Goal: Task Accomplishment & Management: Manage account settings

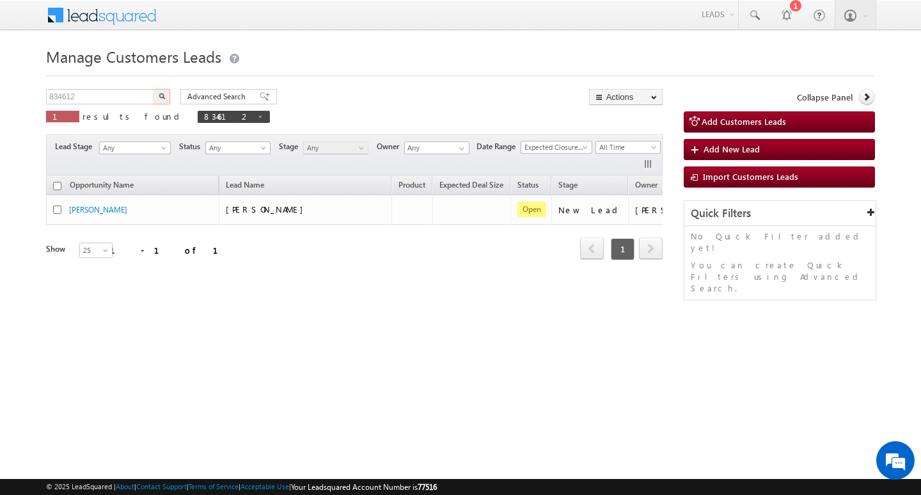
click at [104, 100] on input "834612" at bounding box center [100, 96] width 109 height 15
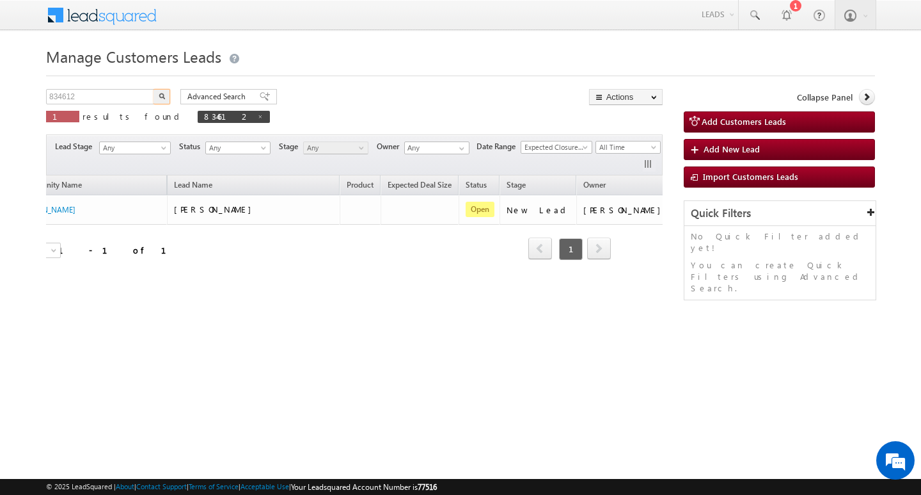
click at [104, 100] on input "834612" at bounding box center [100, 96] width 109 height 15
type input "Search Customers Leads"
click at [99, 107] on div "Search Customers Leads X 1 results found 834612" at bounding box center [158, 107] width 224 height 36
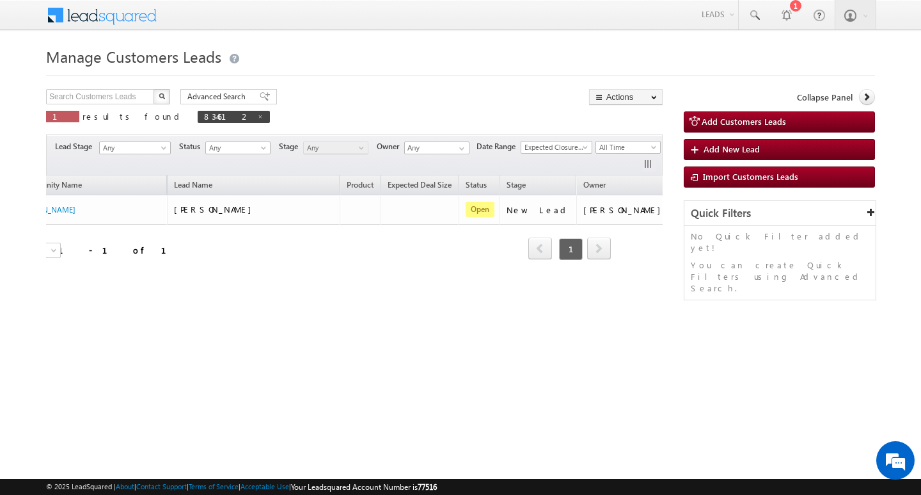
click at [109, 84] on div "Manage Customers Leads Customers Leads updated successfully. Search Customers L…" at bounding box center [460, 203] width 829 height 320
click at [108, 97] on input "text" at bounding box center [100, 96] width 109 height 15
paste input "835801"
type input "835801"
click at [154, 89] on button "button" at bounding box center [162, 96] width 17 height 15
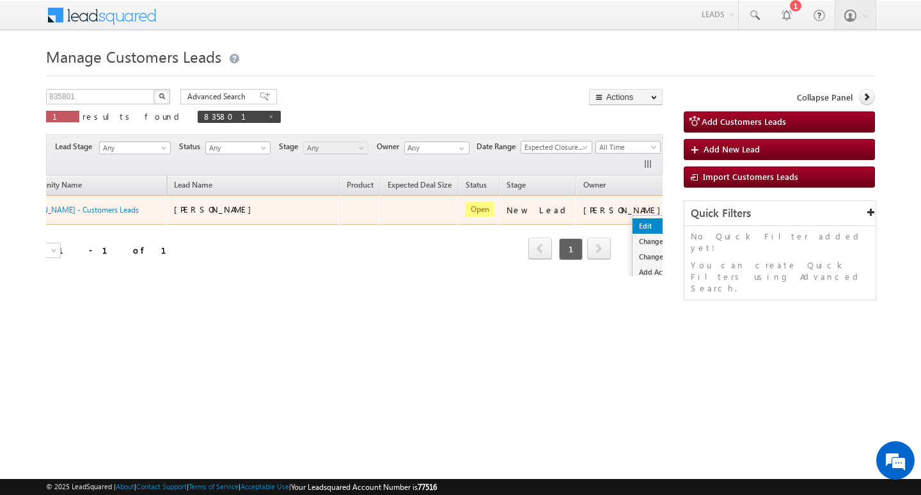
click at [633, 221] on link "Edit" at bounding box center [665, 225] width 64 height 15
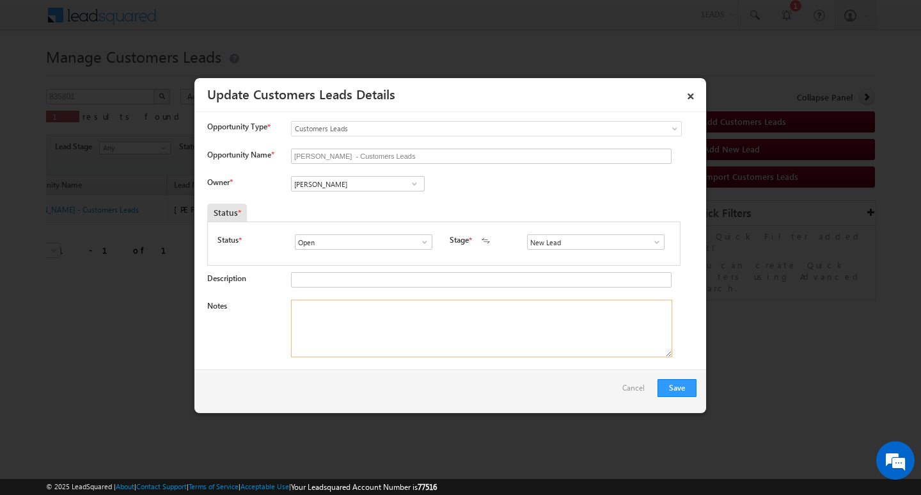
click at [388, 315] on textarea "Notes" at bounding box center [481, 328] width 381 height 58
click at [390, 337] on textarea "Notes" at bounding box center [481, 328] width 381 height 58
paste textarea "Customer Name: [PERSON_NAME]: AG : 35/ MOTHE INCOME : 30K / CO AAP NAME : JITDA…"
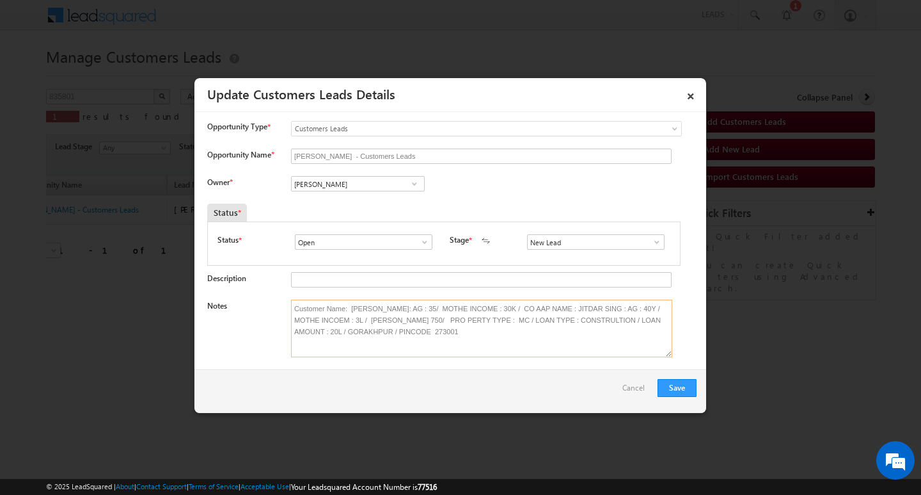
type textarea "Customer Name: [PERSON_NAME]: AG : 35/ MOTHE INCOME : 30K / CO AAP NAME : JITDA…"
click at [651, 240] on span at bounding box center [657, 242] width 13 height 10
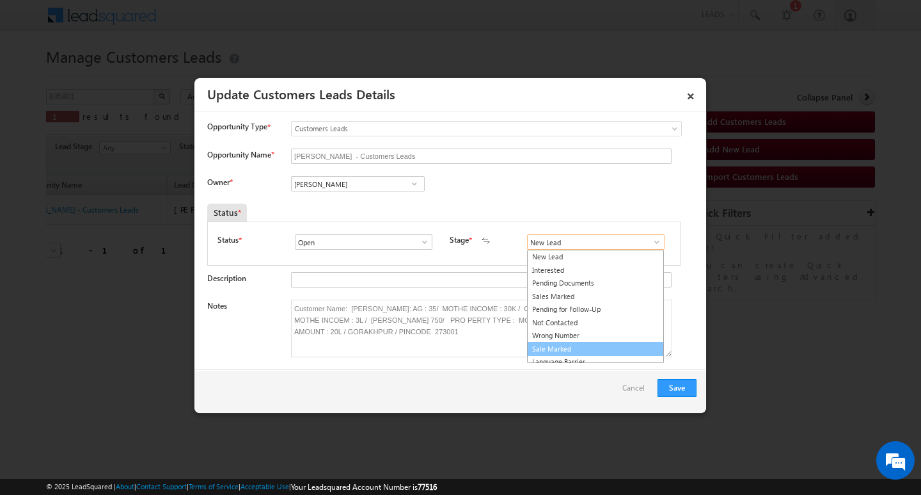
click at [616, 351] on link "Sale Marked" at bounding box center [595, 349] width 137 height 15
type input "Sale Marked"
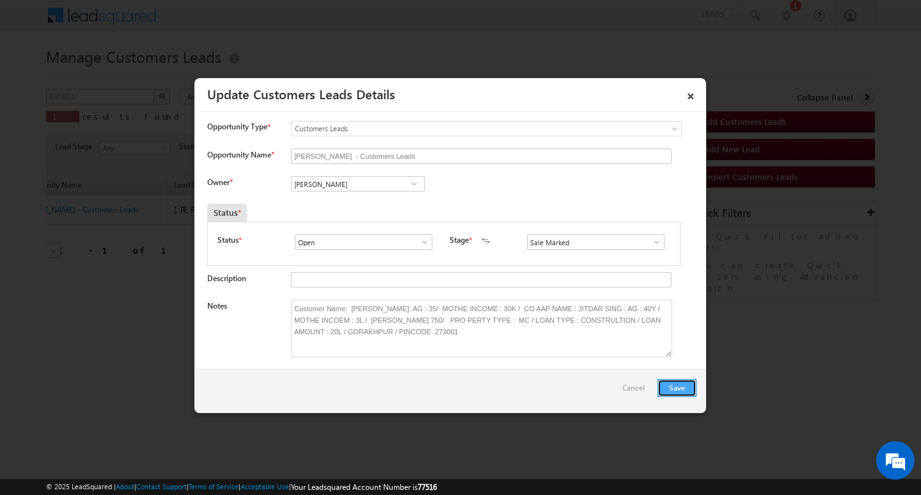
click at [676, 381] on button "Save" at bounding box center [677, 388] width 39 height 18
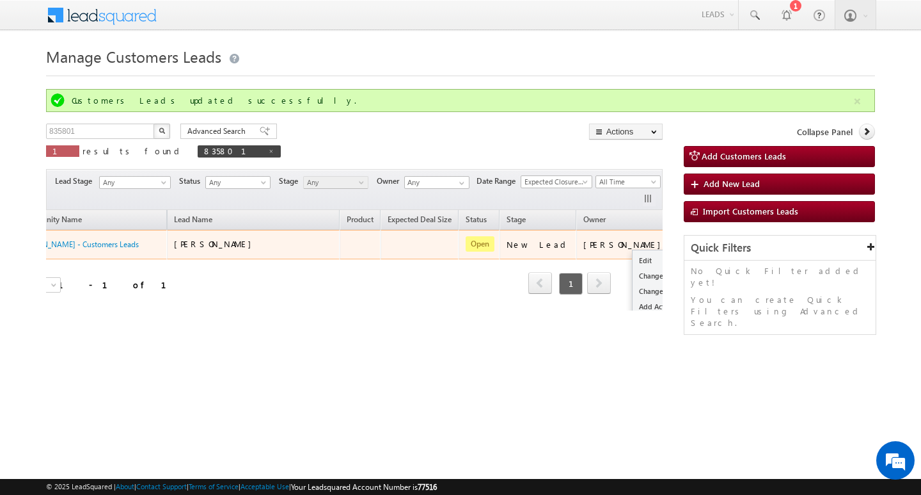
click at [632, 251] on ul "Edit Change Owner Change Stage Add Activity Add Task Delete" at bounding box center [664, 299] width 65 height 99
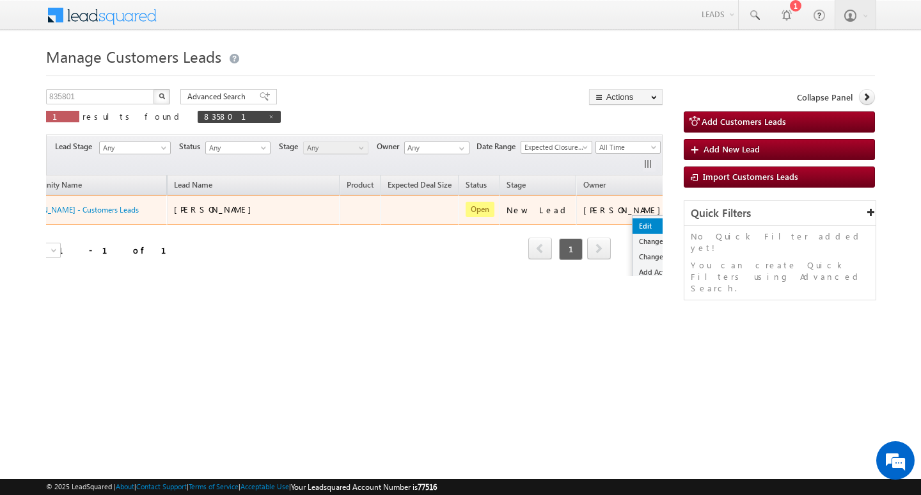
click at [633, 225] on link "Edit" at bounding box center [665, 225] width 64 height 15
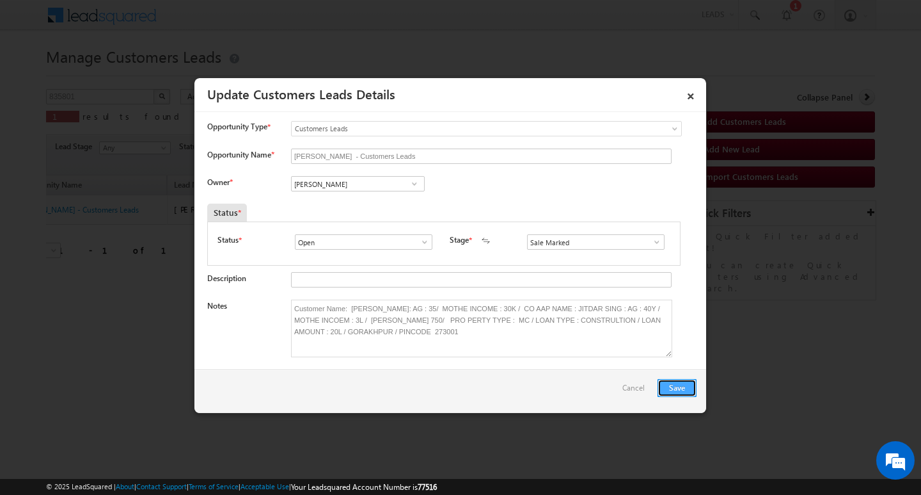
click at [664, 383] on button "Save" at bounding box center [677, 388] width 39 height 18
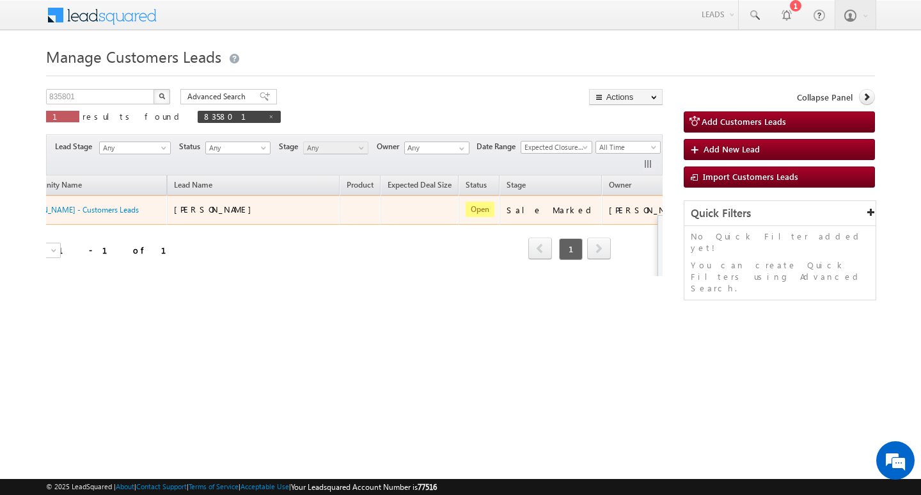
click at [710, 210] on button "button" at bounding box center [716, 209] width 13 height 13
click at [658, 220] on link "Edit" at bounding box center [690, 225] width 64 height 15
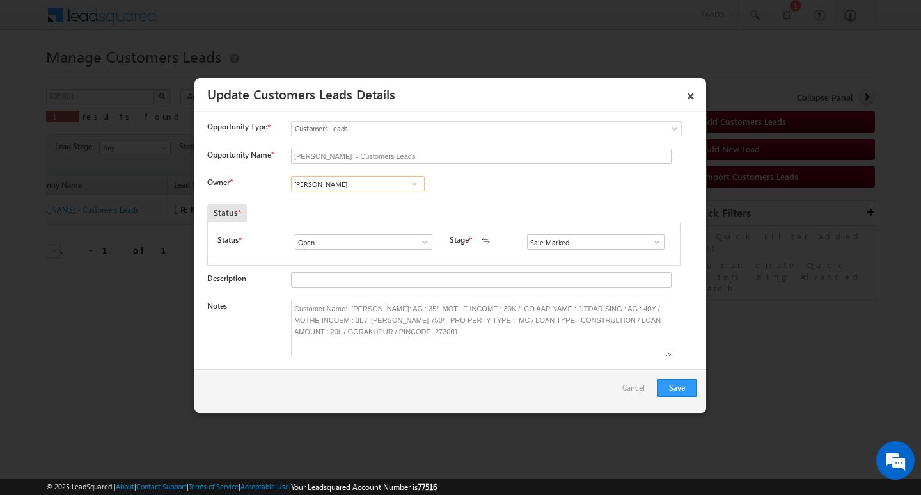
click at [356, 186] on input "[PERSON_NAME]" at bounding box center [358, 183] width 134 height 15
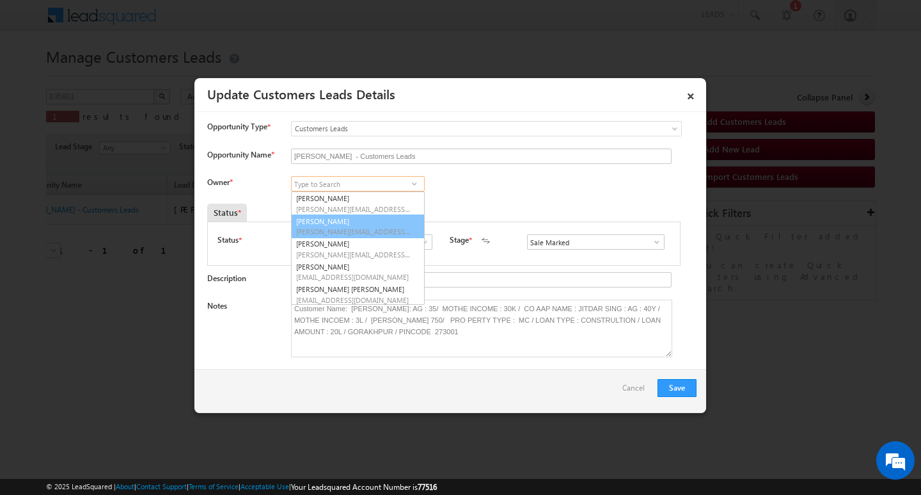
scroll to position [3, 0]
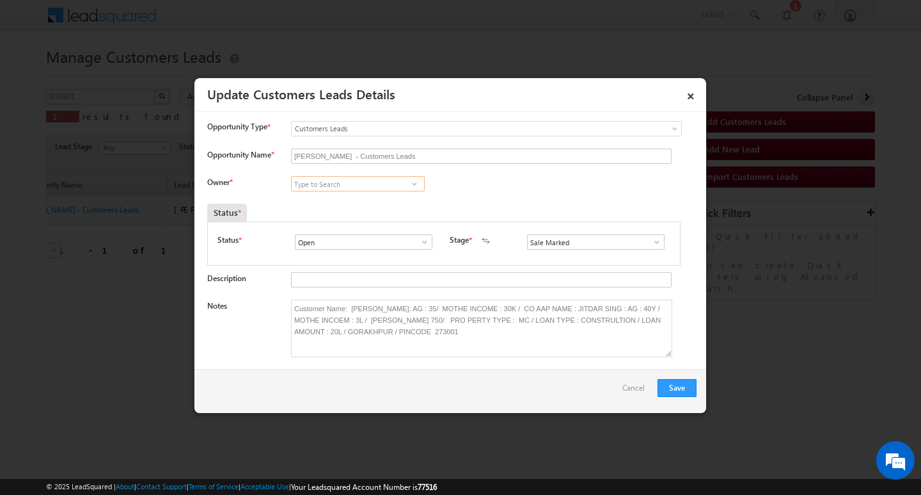
click at [355, 184] on input at bounding box center [358, 183] width 134 height 15
paste input "[PERSON_NAME] [PERSON_NAME]"
type input "[PERSON_NAME] [PERSON_NAME]"
click at [338, 184] on input at bounding box center [358, 183] width 134 height 15
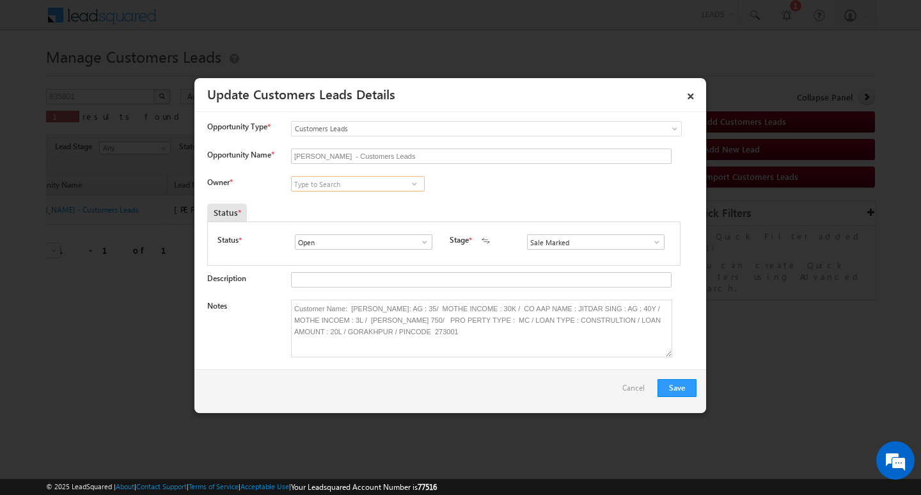
click at [338, 184] on input at bounding box center [358, 183] width 134 height 15
click at [367, 181] on input at bounding box center [358, 183] width 134 height 15
paste input "[PERSON_NAME] [PERSON_NAME]"
click at [354, 202] on link "[PERSON_NAME] [PERSON_NAME][EMAIL_ADDRESS][DOMAIN_NAME]" at bounding box center [358, 203] width 134 height 24
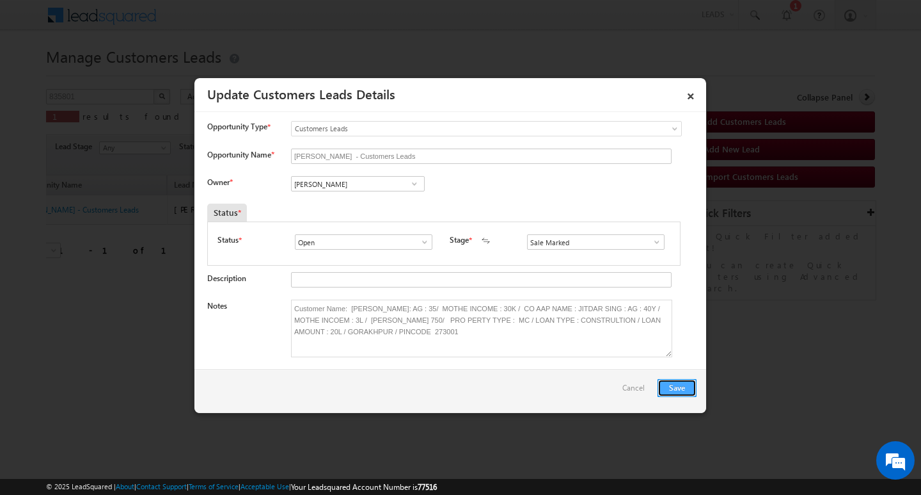
click at [673, 385] on button "Save" at bounding box center [677, 388] width 39 height 18
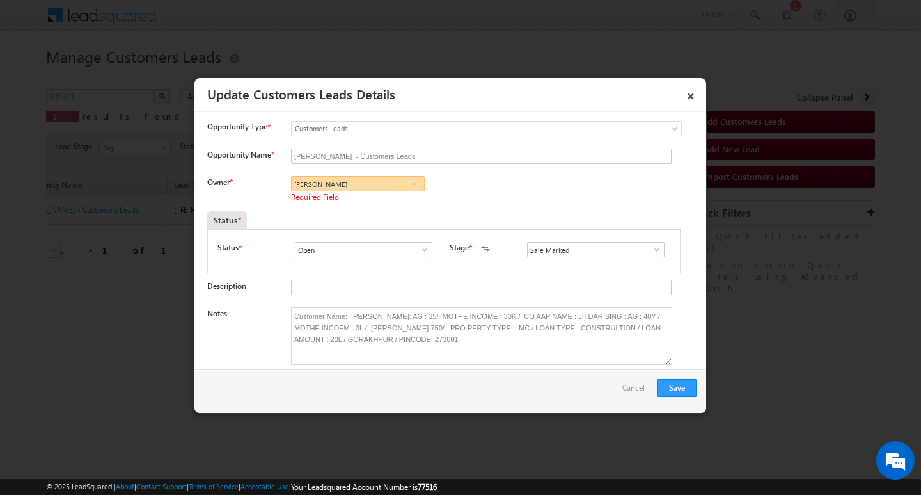
click at [357, 185] on input "[PERSON_NAME]" at bounding box center [358, 183] width 134 height 15
click at [357, 198] on span "Required Field" at bounding box center [368, 197] width 155 height 13
click at [406, 230] on div "Status * Open Won Lost Open Stage * New Lead Interested Pending Documents" at bounding box center [444, 251] width 474 height 44
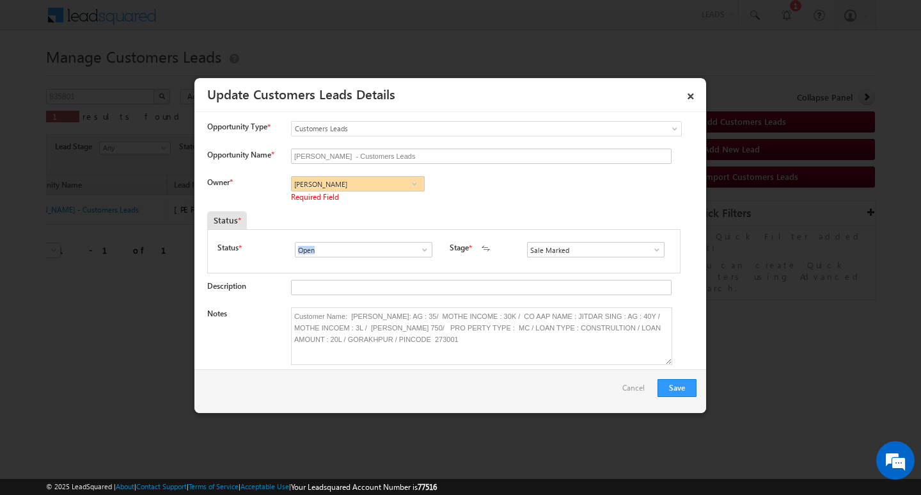
click at [406, 230] on div "Status * Open Won Lost Open Stage * New Lead Interested Pending Documents" at bounding box center [444, 251] width 474 height 44
click at [674, 384] on button "Save" at bounding box center [677, 388] width 39 height 18
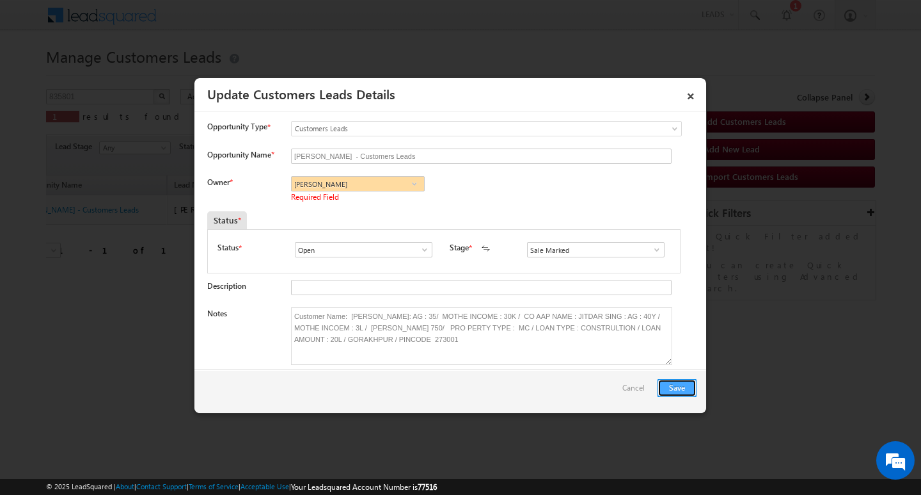
click at [674, 384] on button "Save" at bounding box center [677, 388] width 39 height 18
click at [390, 191] on input "[PERSON_NAME]" at bounding box center [358, 183] width 134 height 15
paste input "[PERSON_NAME][EMAIL_ADDRESS][DOMAIN_NAME]"
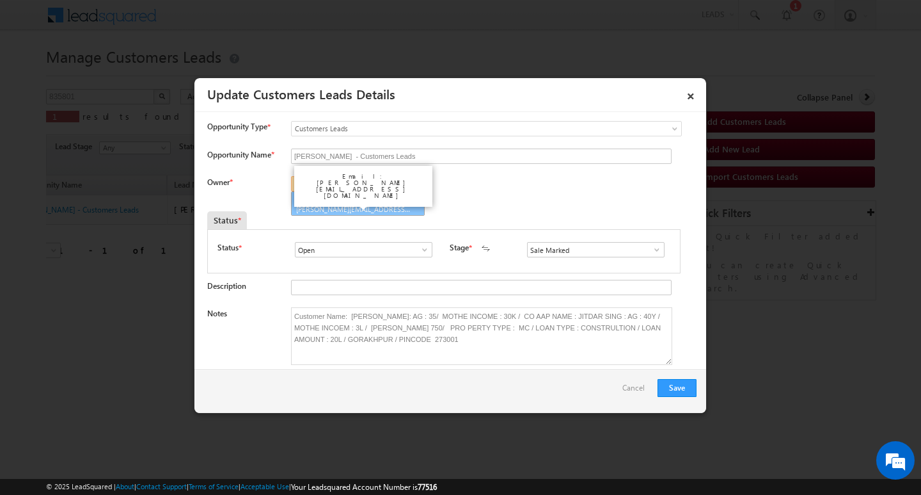
click at [379, 199] on link "[PERSON_NAME] [PERSON_NAME][EMAIL_ADDRESS][DOMAIN_NAME]" at bounding box center [358, 203] width 134 height 24
type input "[PERSON_NAME]"
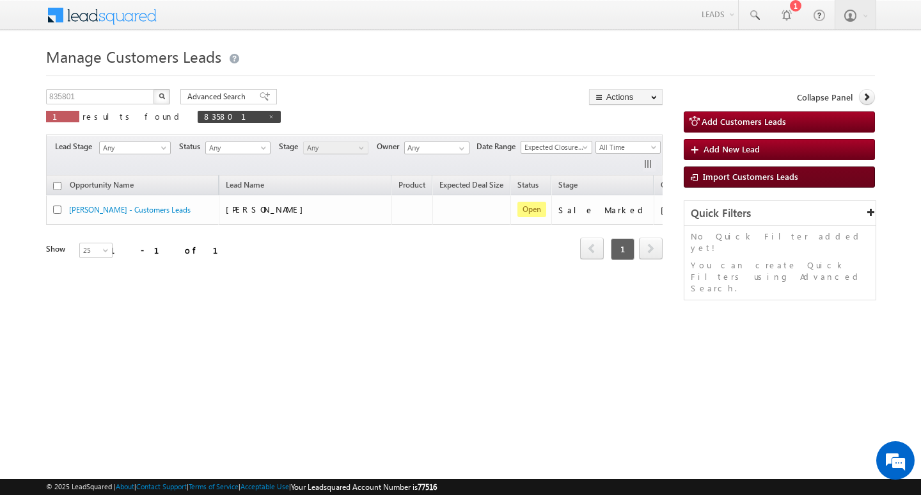
scroll to position [0, 61]
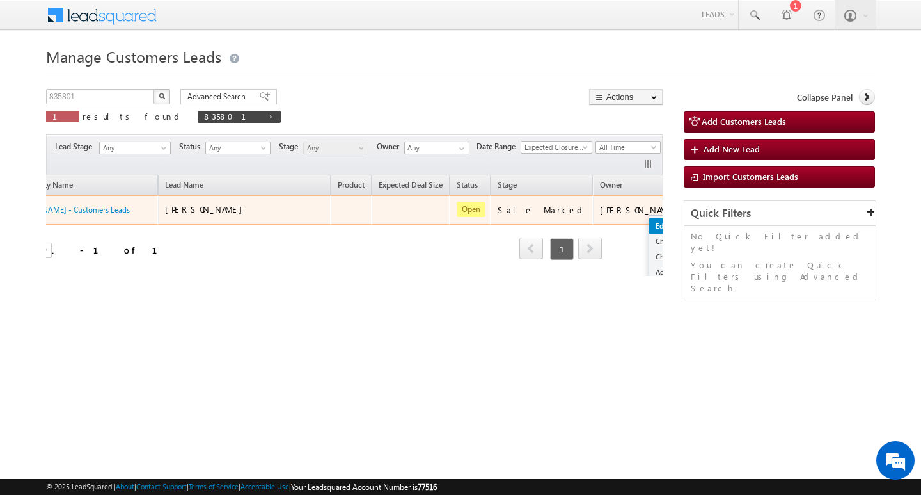
click at [650, 221] on link "Edit" at bounding box center [682, 225] width 64 height 15
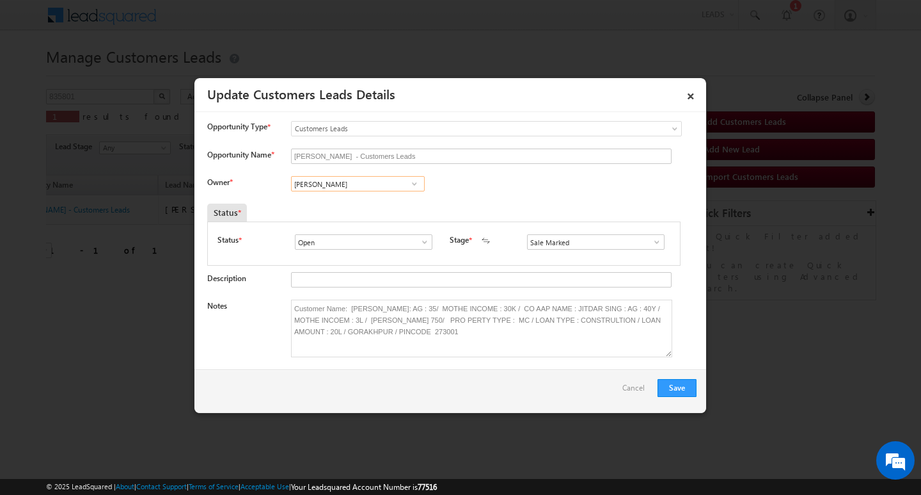
click at [395, 184] on input "[PERSON_NAME]" at bounding box center [358, 183] width 134 height 15
paste input "[PERSON_NAME][EMAIL_ADDRESS][DOMAIN_NAME]"
click at [378, 193] on link "[PERSON_NAME] [PERSON_NAME][EMAIL_ADDRESS][DOMAIN_NAME]" at bounding box center [358, 203] width 134 height 24
type input "[PERSON_NAME]"
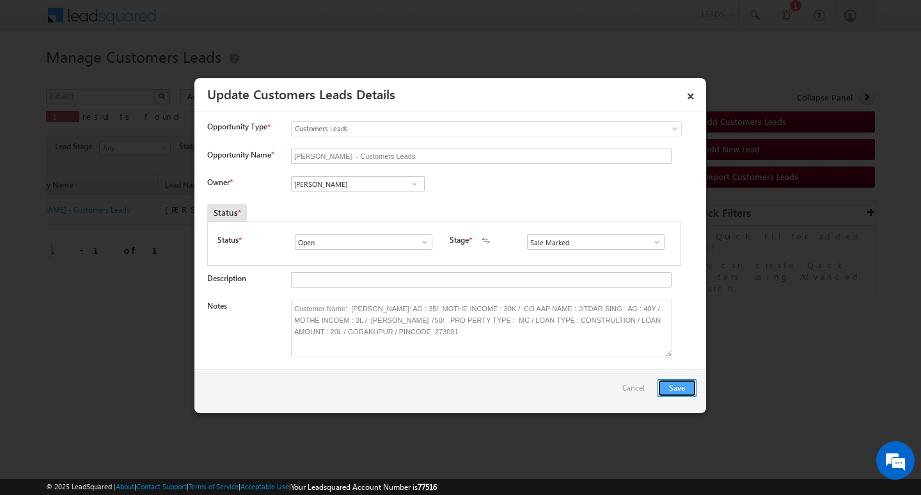
click at [690, 383] on button "Save" at bounding box center [677, 388] width 39 height 18
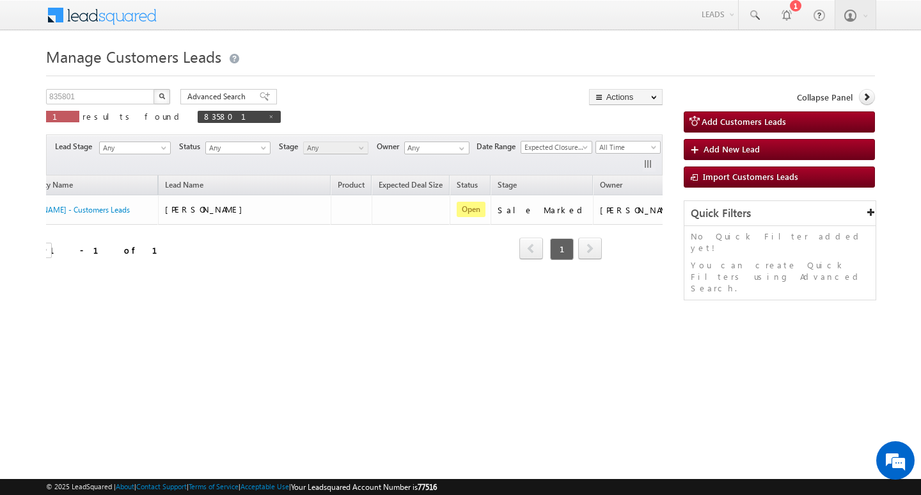
click at [110, 88] on div "Manage Customers Leads Customers Leads updated successfully. 835801 X 1 results…" at bounding box center [460, 203] width 829 height 320
click at [111, 93] on input "835801" at bounding box center [100, 96] width 109 height 15
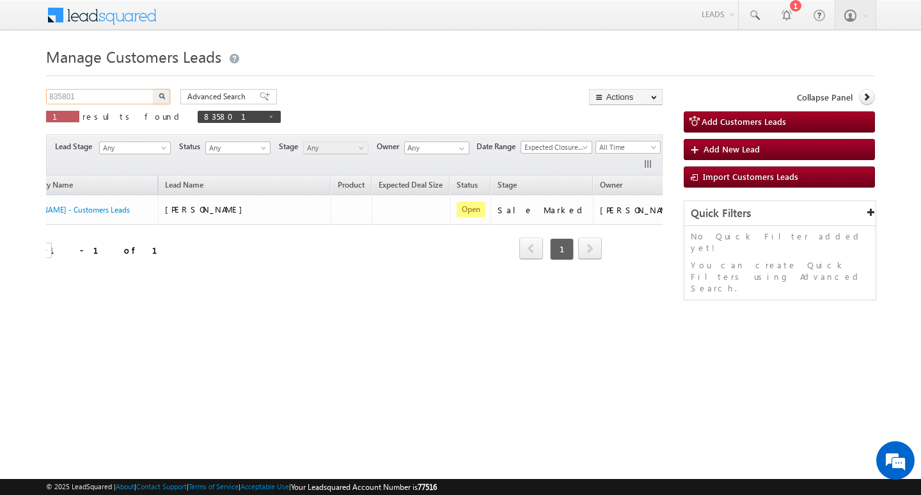
click at [111, 93] on input "835801" at bounding box center [100, 96] width 109 height 15
type input "Search Customers Leads"
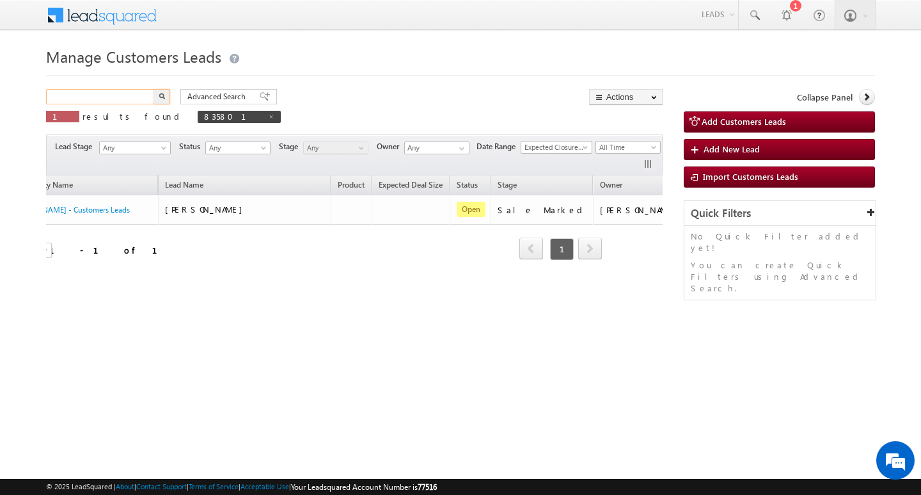
click at [122, 102] on input "text" at bounding box center [100, 96] width 109 height 15
paste input "837412"
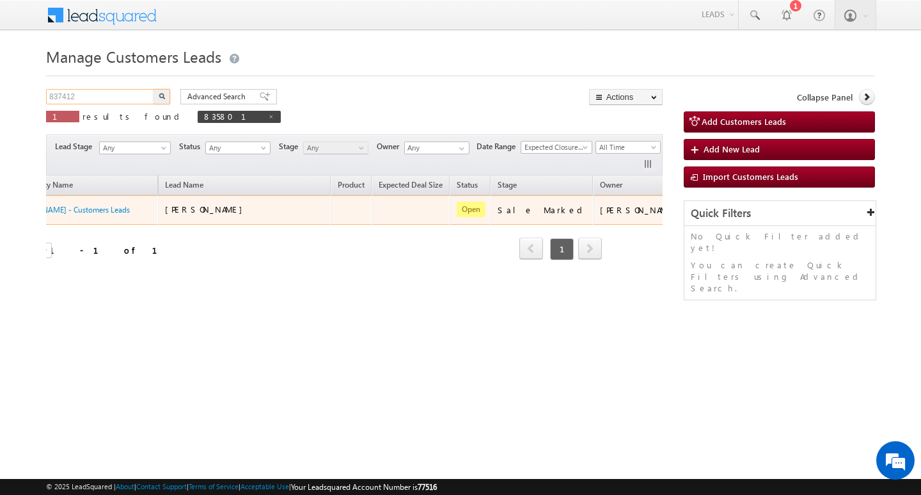
type input "837412"
click at [154, 89] on button "button" at bounding box center [162, 96] width 17 height 15
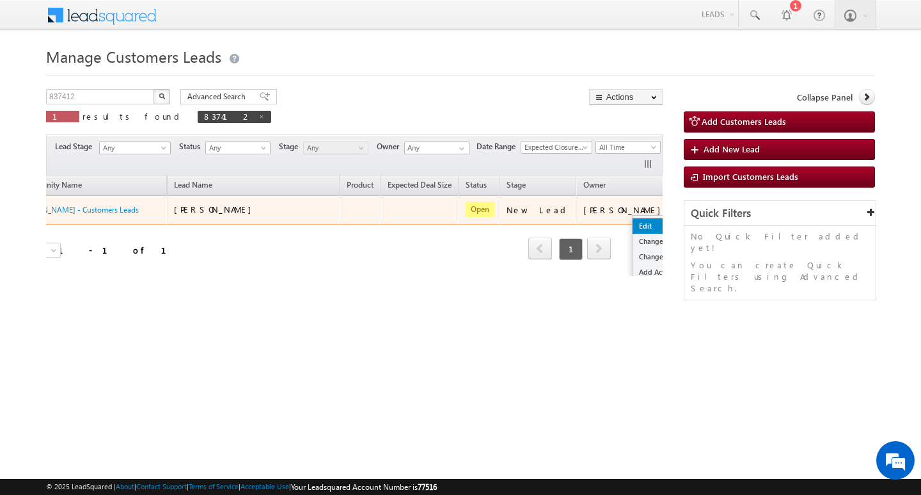
click at [633, 225] on link "Edit" at bounding box center [665, 225] width 64 height 15
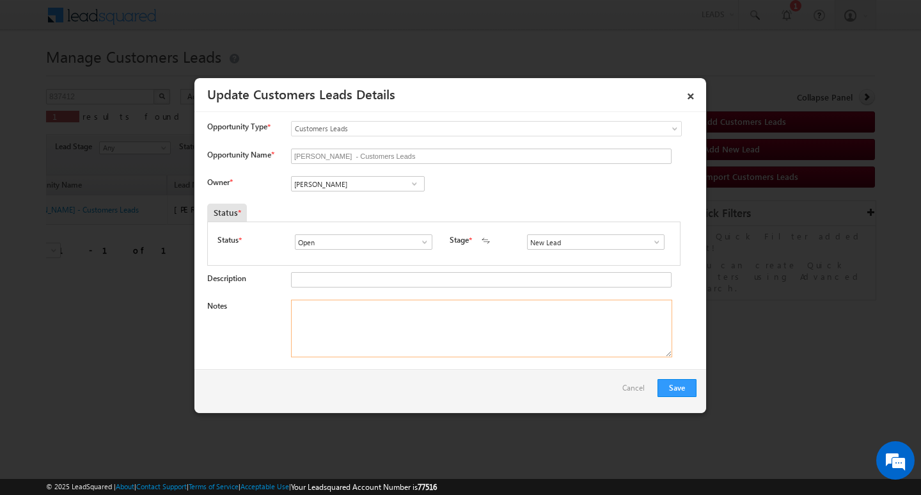
click at [454, 325] on textarea "Notes" at bounding box center [481, 328] width 381 height 58
click at [449, 324] on textarea "Notes" at bounding box center [481, 328] width 381 height 58
click at [340, 168] on div "Opportunity Name * [PERSON_NAME] - Customers Leads" at bounding box center [452, 158] width 490 height 21
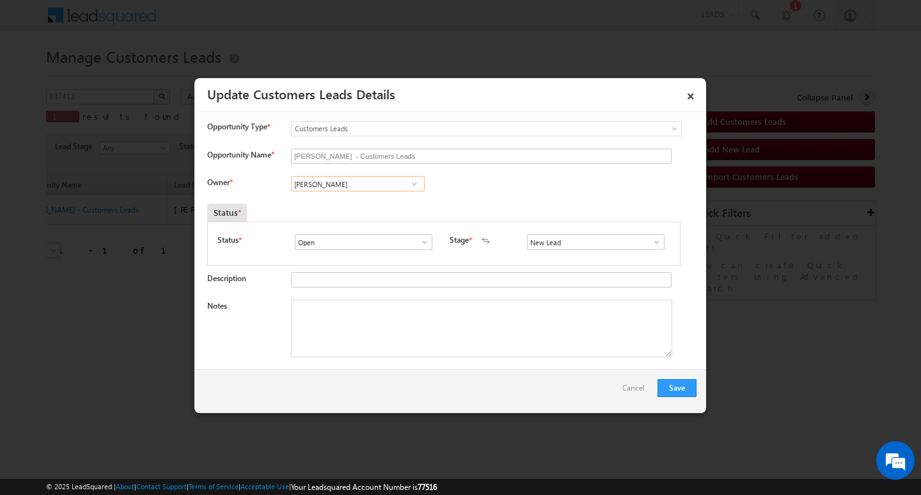
click at [331, 187] on input "[PERSON_NAME]" at bounding box center [358, 183] width 134 height 15
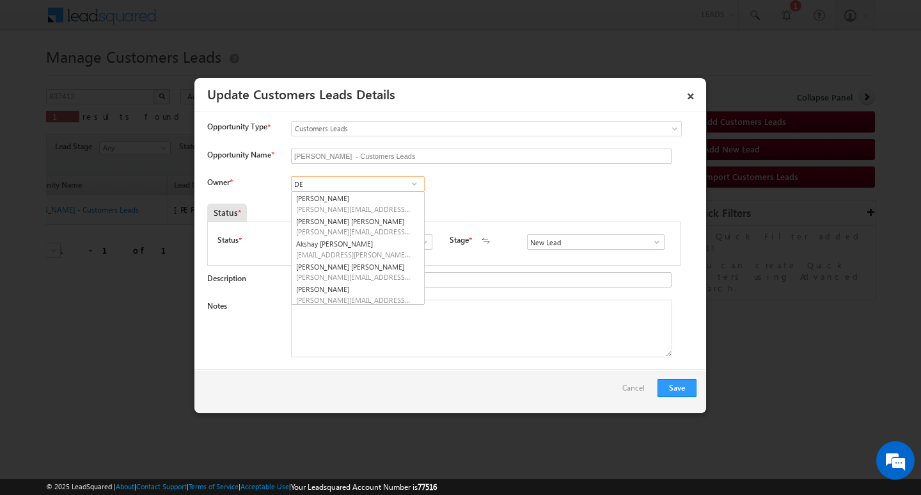
type input "DE"
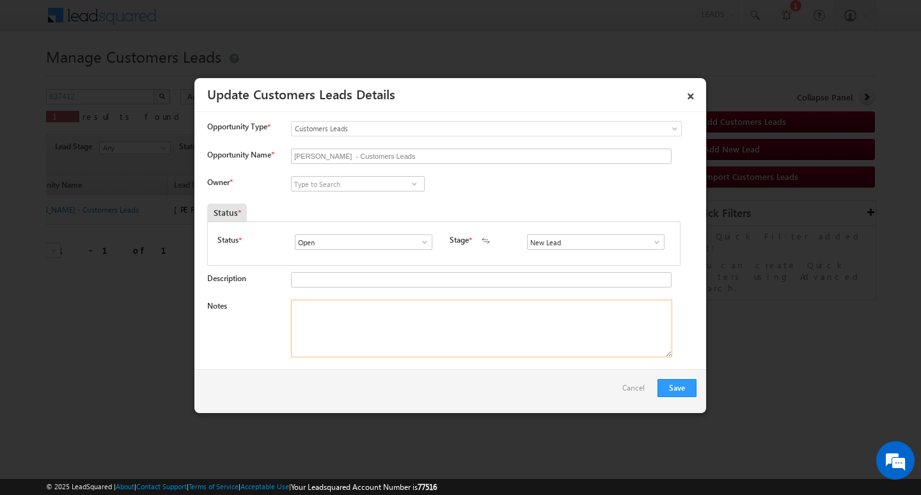
click at [381, 353] on textarea "Notes" at bounding box center [481, 328] width 381 height 58
paste textarea "Customer Name [PERSON_NAME] / AG : 30/ B / MOTHE -INCOME : 50K / WORAK EXPE : 7…"
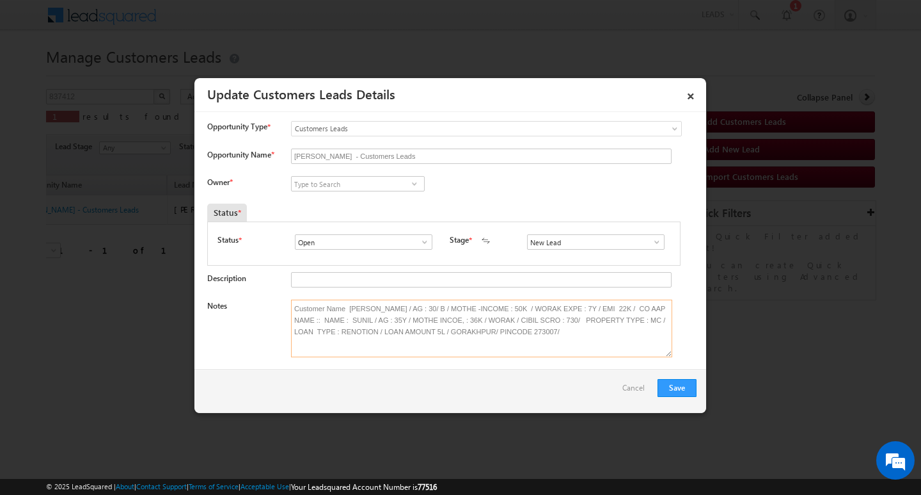
type textarea "Customer Name [PERSON_NAME] / AG : 30/ B / MOTHE -INCOME : 50K / WORAK EXPE : 7…"
click at [365, 184] on input at bounding box center [358, 183] width 134 height 15
paste input "[PERSON_NAME] [PERSON_NAME]"
click at [336, 182] on input "[PERSON_NAME] [PERSON_NAME]" at bounding box center [358, 183] width 134 height 15
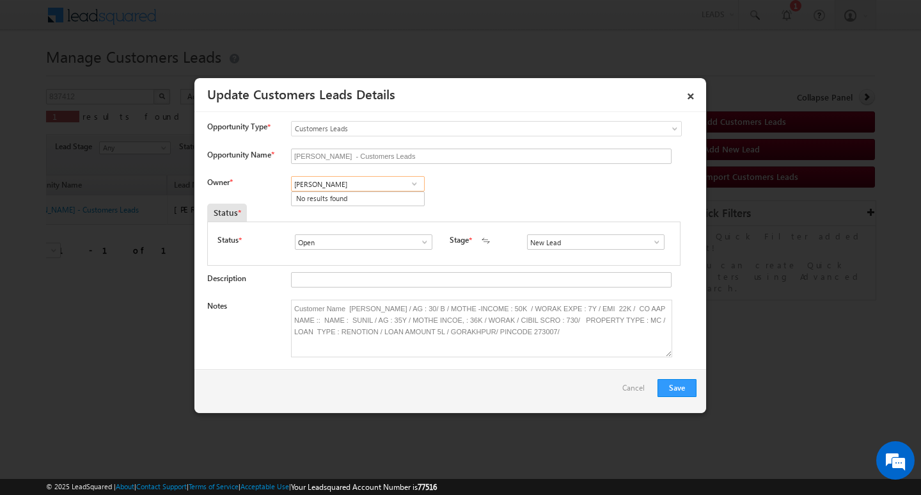
click at [381, 186] on input "[PERSON_NAME]" at bounding box center [358, 183] width 134 height 15
type input "[PERSON_NAME]"
click at [376, 218] on div "Status *" at bounding box center [382, 212] width 351 height 18
click at [376, 181] on input at bounding box center [358, 183] width 134 height 15
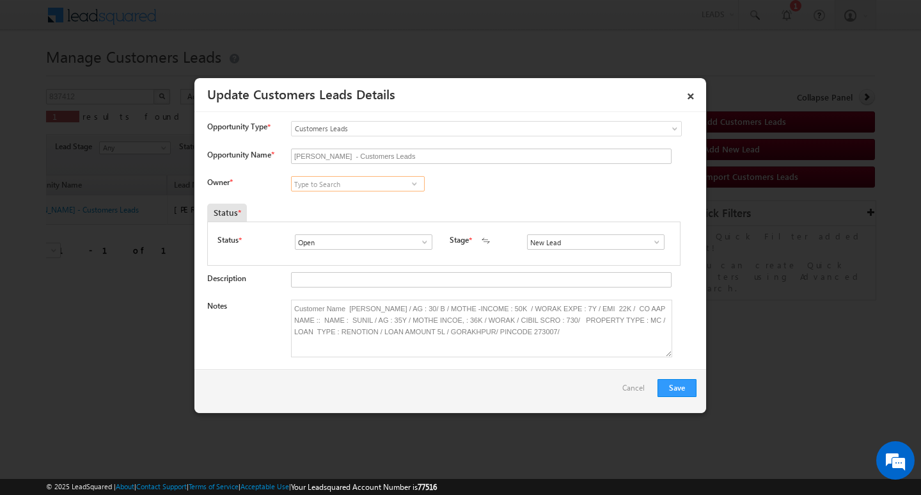
click at [376, 181] on input at bounding box center [358, 183] width 134 height 15
paste input "[PERSON_NAME] [PERSON_NAME]"
click at [339, 187] on input "[PERSON_NAME] [PERSON_NAME]" at bounding box center [358, 183] width 134 height 15
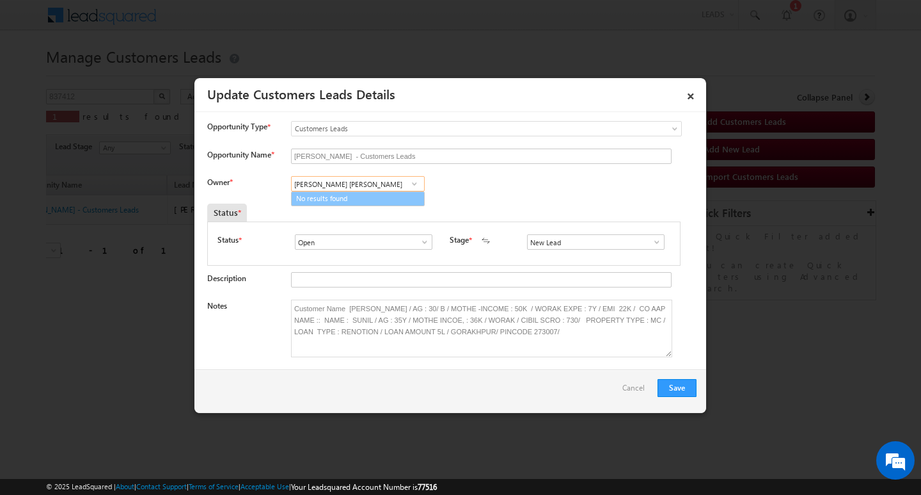
type input "[PERSON_NAME] [PERSON_NAME]"
click at [346, 235] on input "Open" at bounding box center [364, 241] width 138 height 15
click at [335, 179] on input at bounding box center [358, 183] width 134 height 15
paste input "[PERSON_NAME] [PERSON_NAME]"
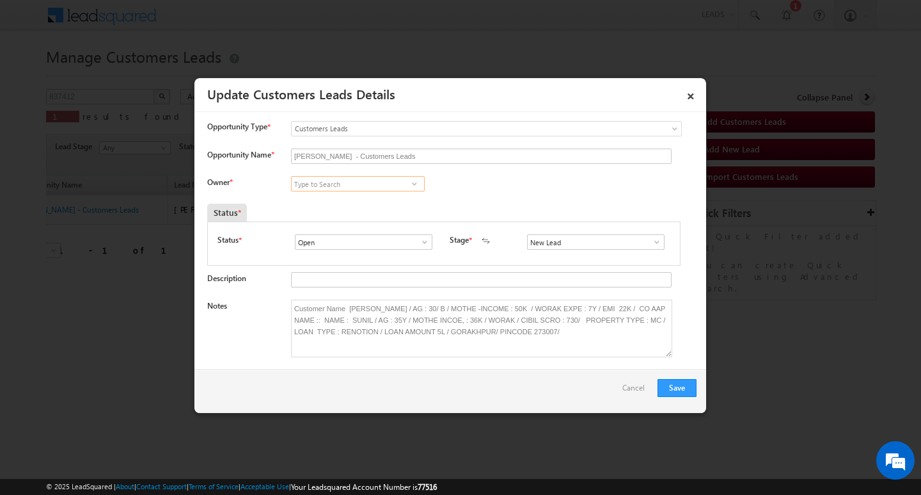
type input "[PERSON_NAME] [PERSON_NAME]"
click at [335, 185] on input "[PERSON_NAME] [PERSON_NAME]" at bounding box center [358, 183] width 134 height 15
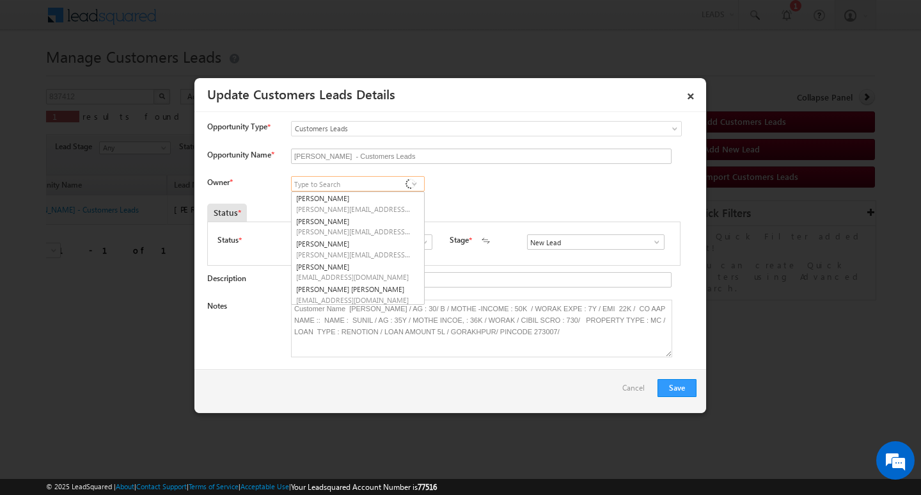
click at [335, 185] on input at bounding box center [358, 183] width 134 height 15
paste input "[PERSON_NAME] [PERSON_NAME]"
type input "[PERSON_NAME] [PERSON_NAME]"
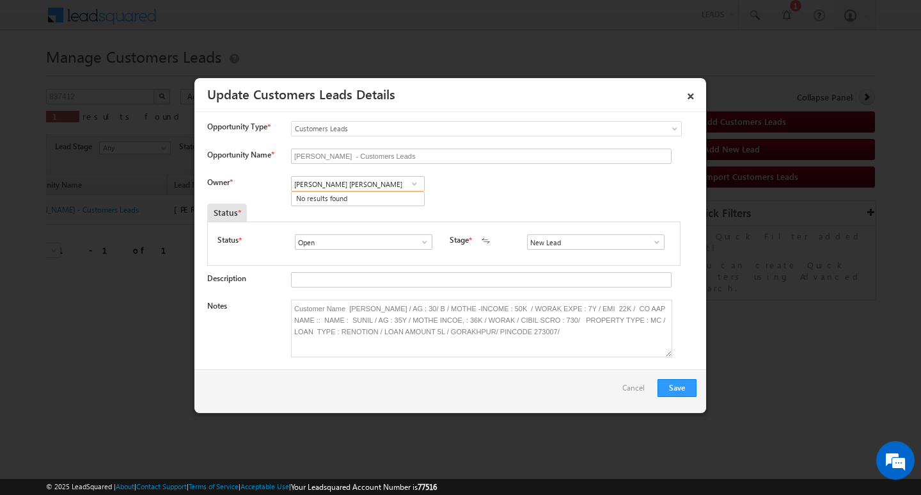
click at [378, 182] on input "[PERSON_NAME] [PERSON_NAME]" at bounding box center [358, 183] width 134 height 15
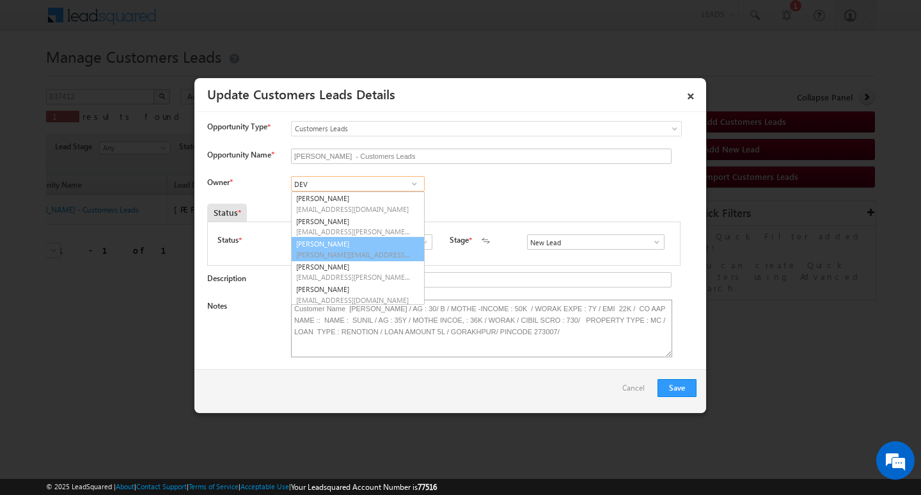
scroll to position [49, 0]
type input "DEV"
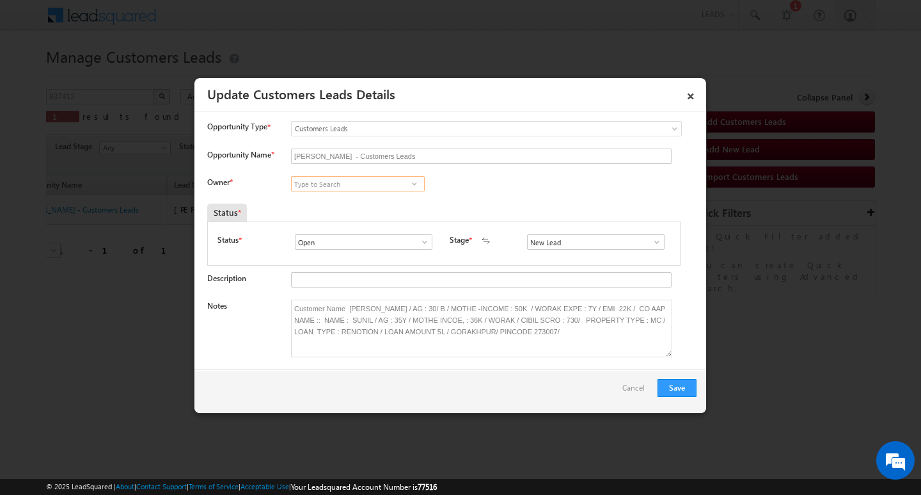
click at [326, 184] on input at bounding box center [358, 183] width 134 height 15
click at [323, 197] on link "[PERSON_NAME] [PERSON_NAME][EMAIL_ADDRESS][DOMAIN_NAME]" at bounding box center [358, 203] width 134 height 24
type input "[PERSON_NAME]"
click at [656, 247] on span at bounding box center [657, 242] width 13 height 10
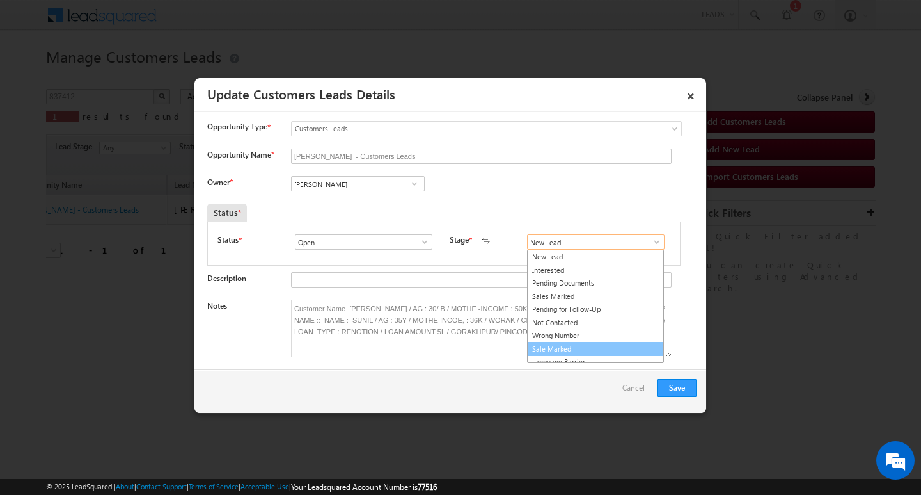
click at [630, 349] on link "Sale Marked" at bounding box center [595, 349] width 137 height 15
type input "Sale Marked"
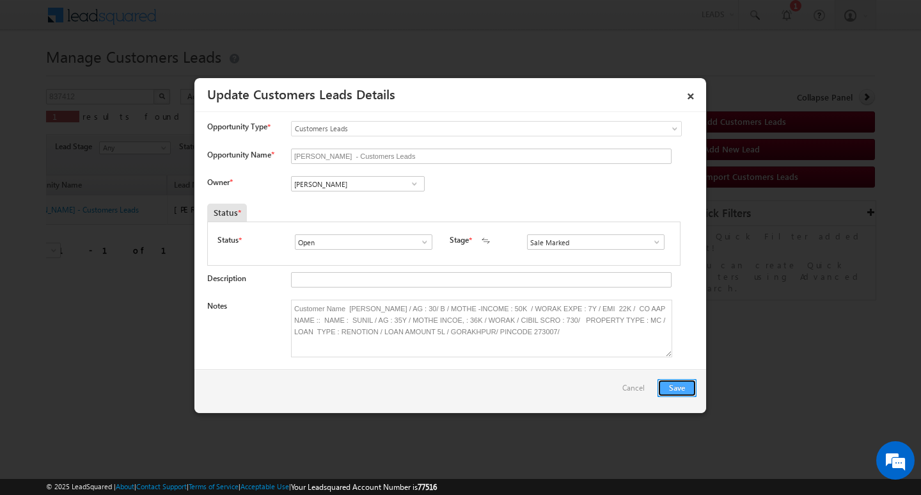
click at [673, 379] on button "Save" at bounding box center [677, 388] width 39 height 18
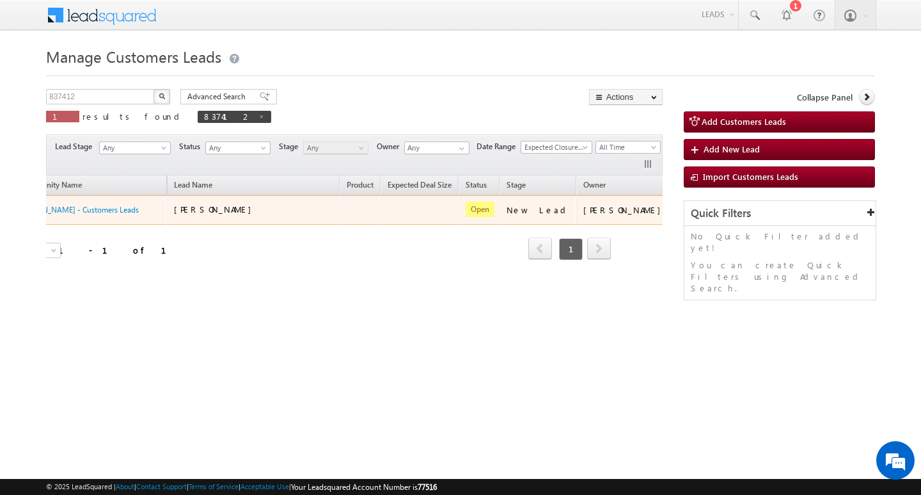
click at [680, 209] on div at bounding box center [690, 210] width 20 height 17
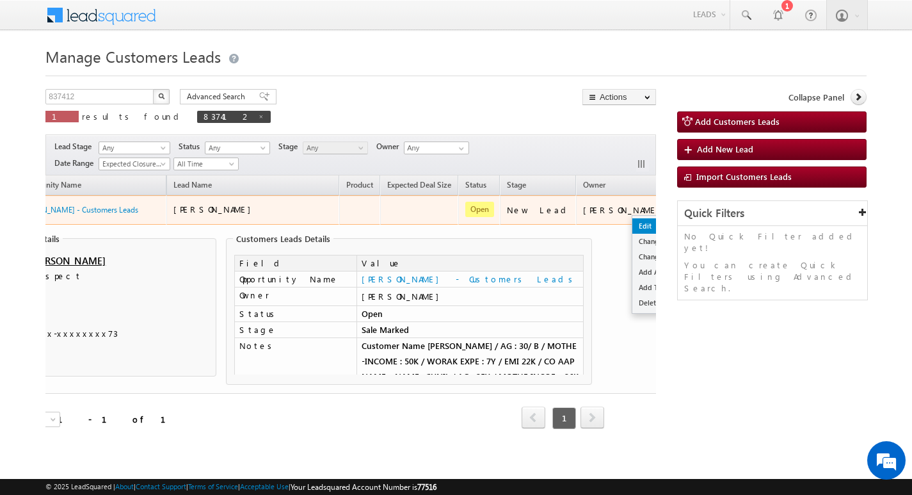
click at [632, 227] on link "Edit" at bounding box center [664, 225] width 64 height 15
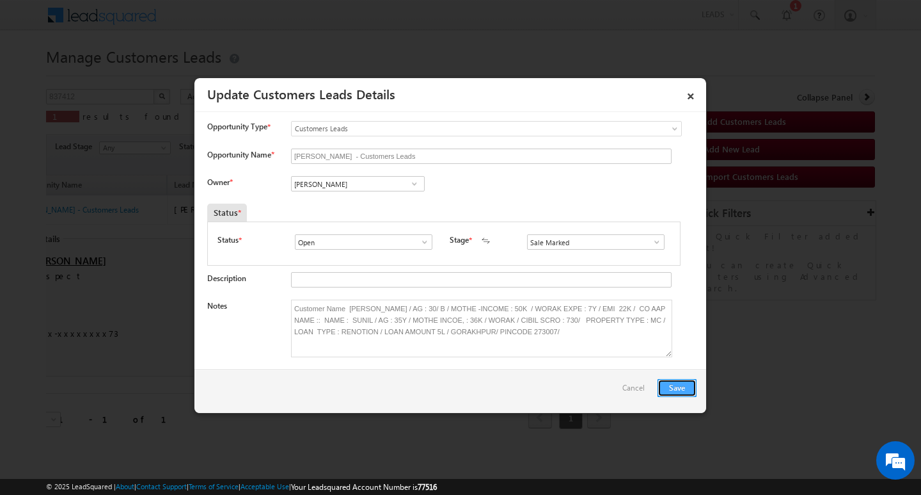
click at [676, 387] on button "Save" at bounding box center [677, 388] width 39 height 18
